Goal: Use online tool/utility

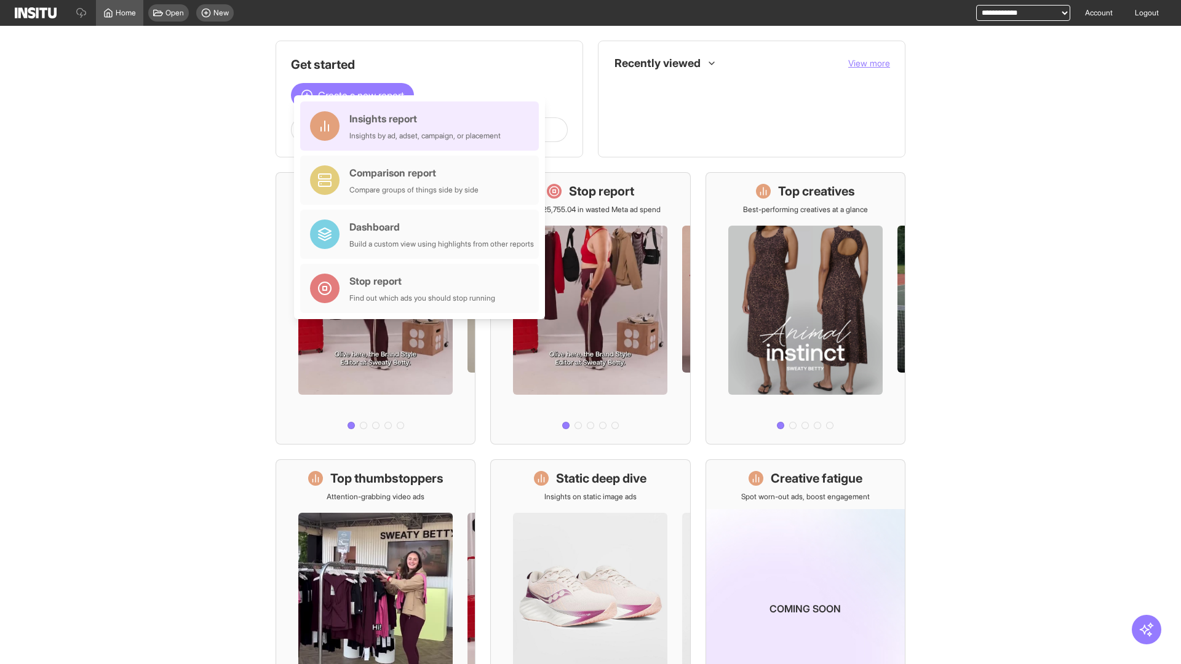
click at [422, 126] on div "Insights report Insights by ad, adset, campaign, or placement" at bounding box center [424, 126] width 151 height 30
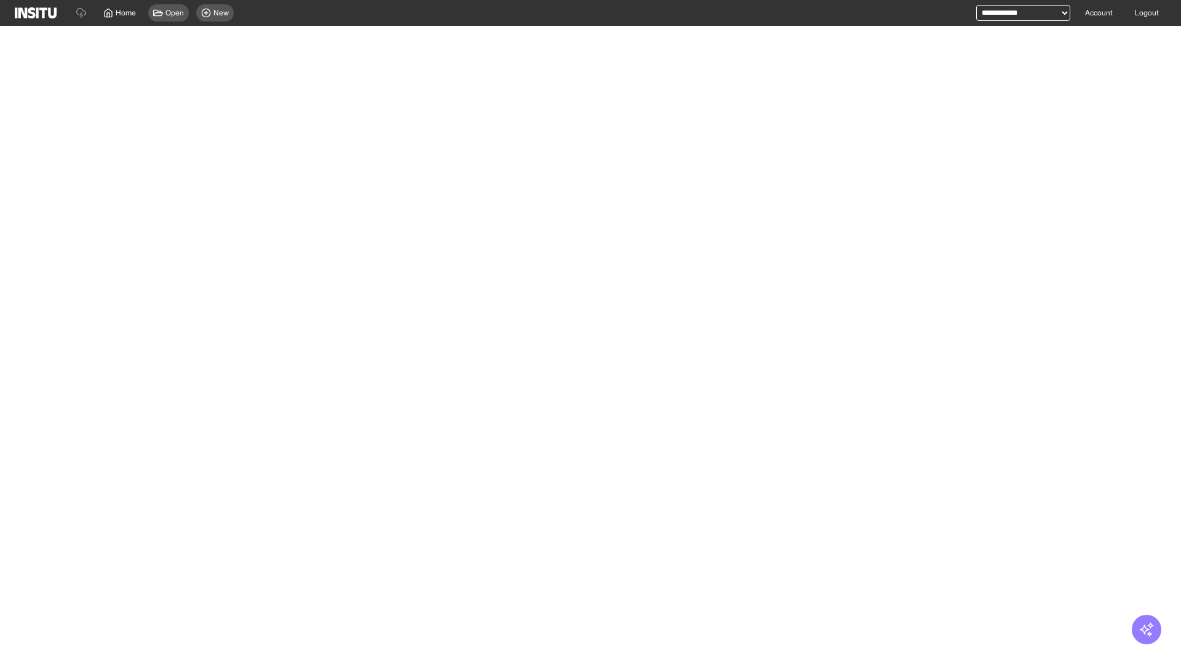
select select "**"
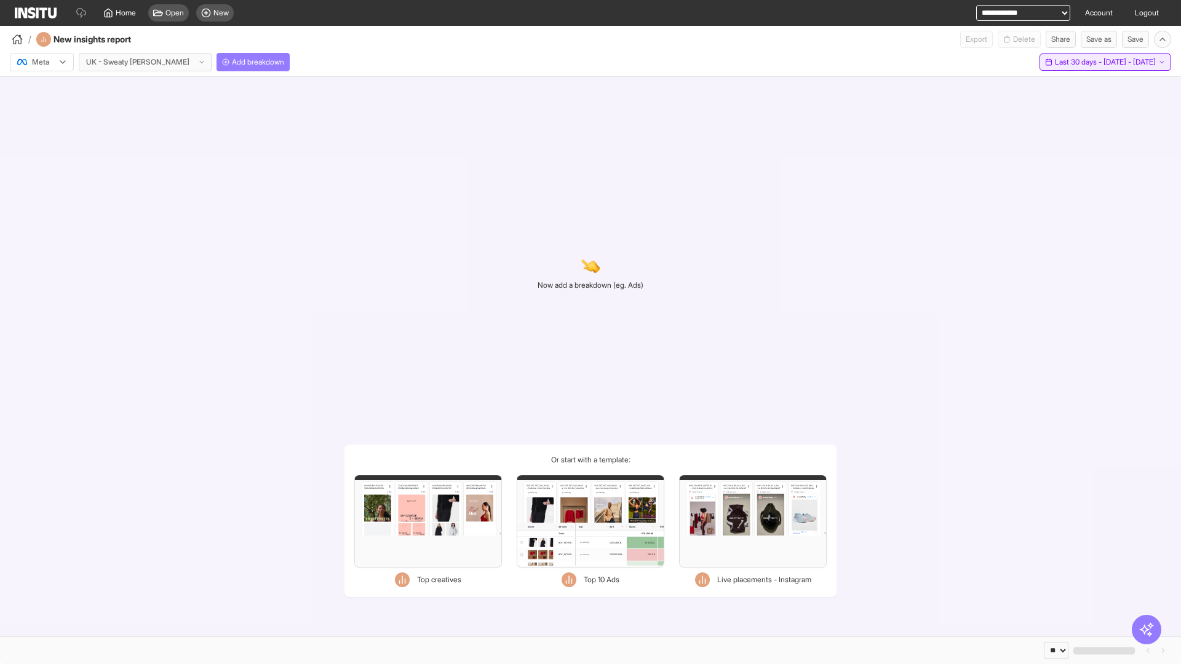
click at [1078, 62] on span "Last 30 days - [DATE] - [DATE]" at bounding box center [1105, 62] width 101 height 10
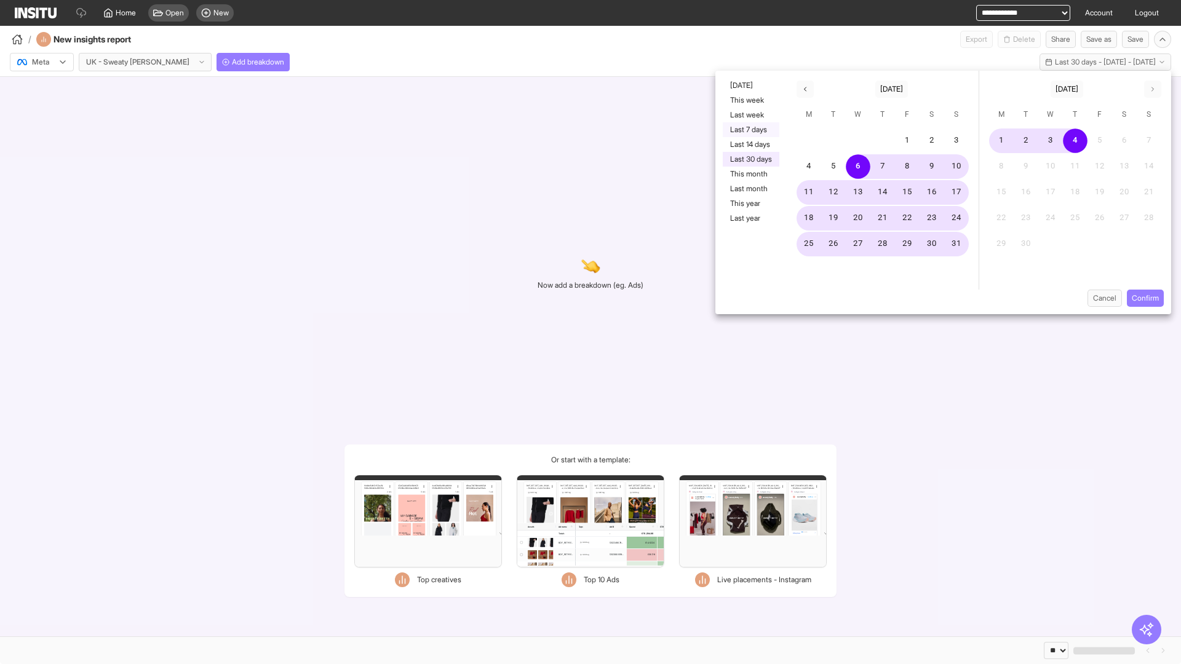
click at [750, 130] on button "Last 7 days" at bounding box center [750, 129] width 57 height 15
